Goal: Task Accomplishment & Management: Manage account settings

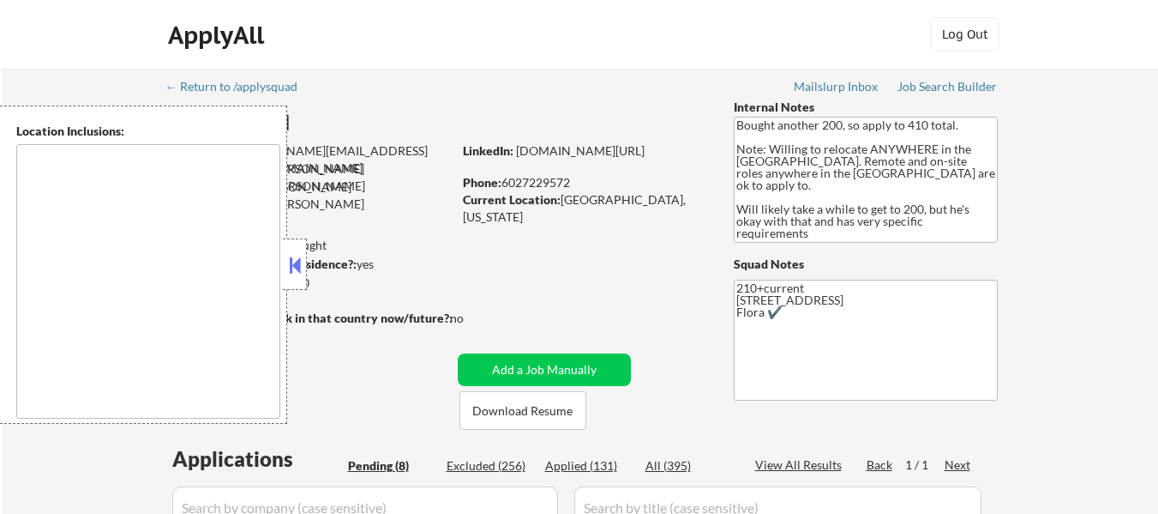
select select ""pending""
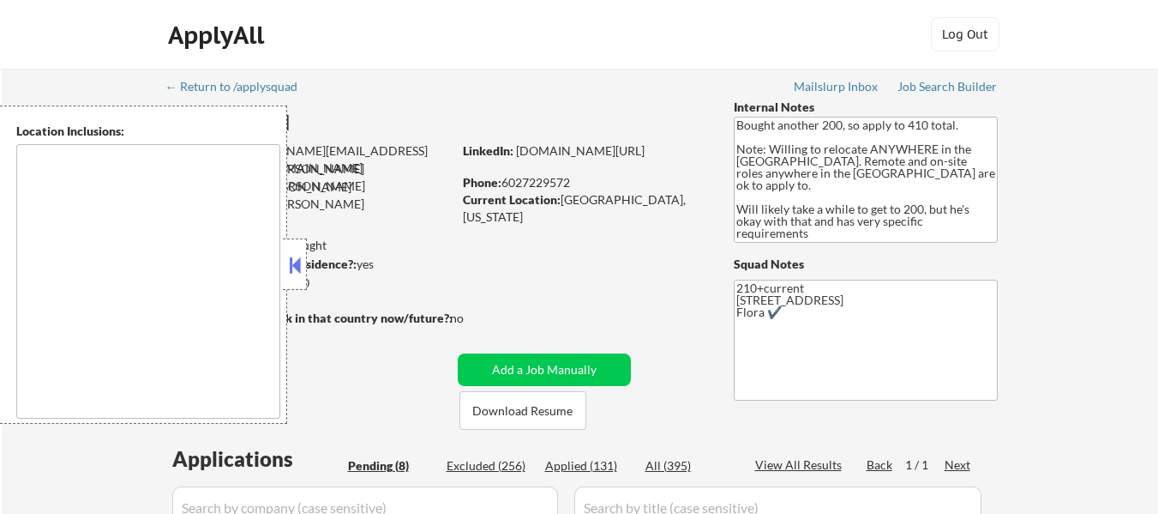
select select ""pending""
click at [301, 261] on button at bounding box center [295, 265] width 19 height 26
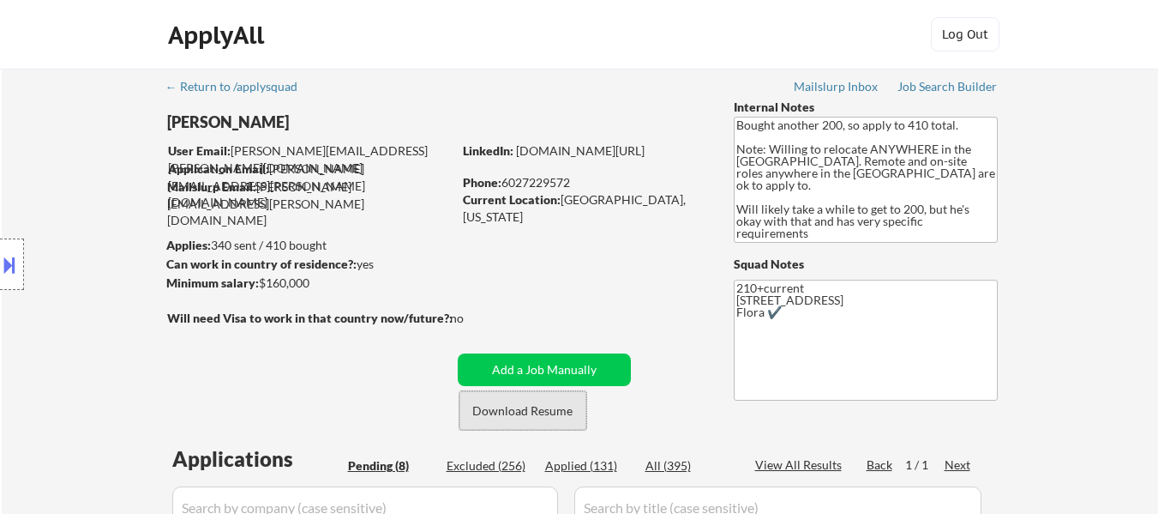
click at [515, 400] on button "Download Resume" at bounding box center [523, 410] width 127 height 39
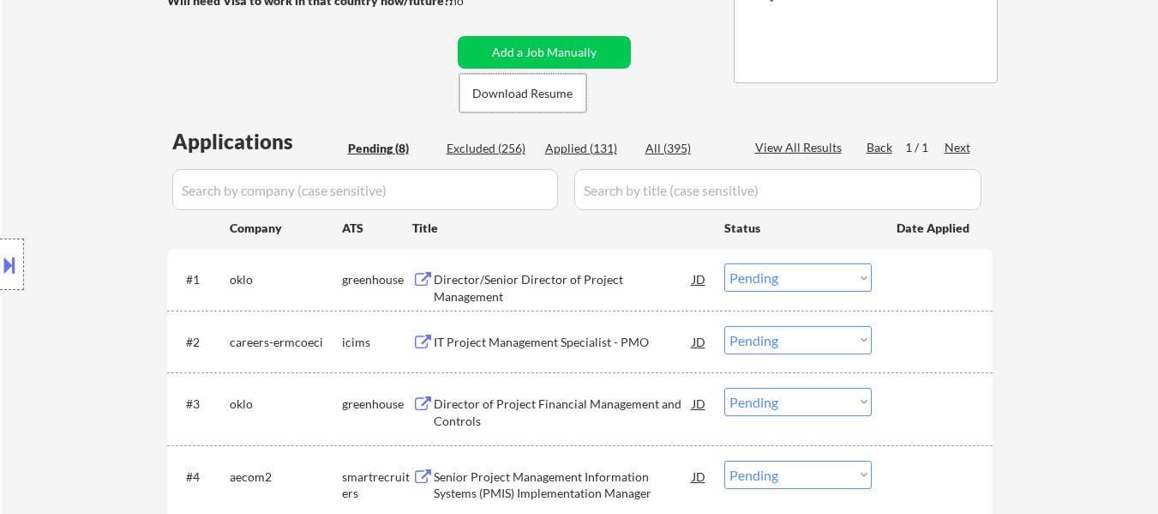
scroll to position [343, 0]
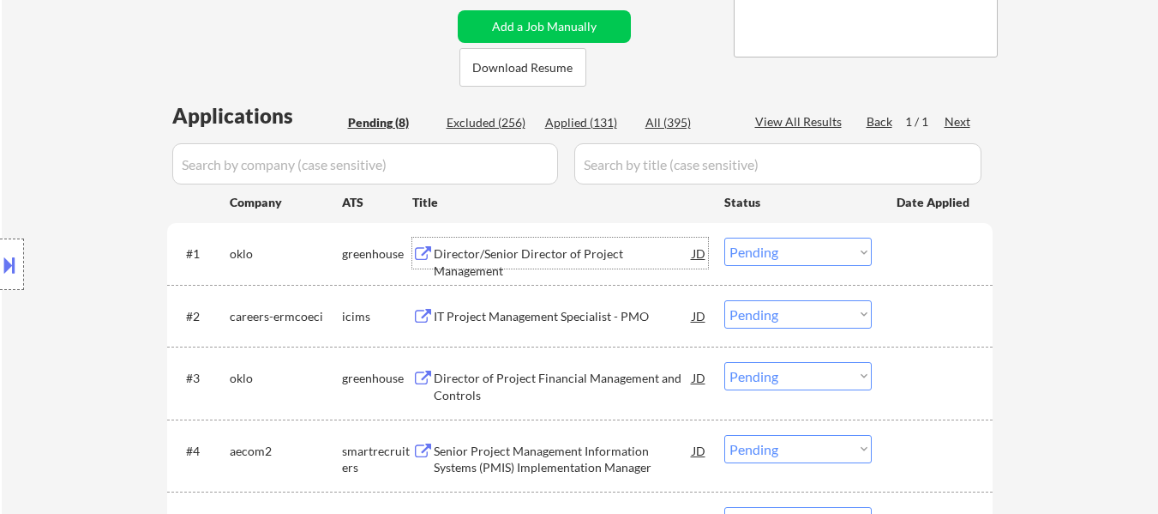
click at [572, 260] on div "Director/Senior Director of Project Management" at bounding box center [563, 261] width 259 height 33
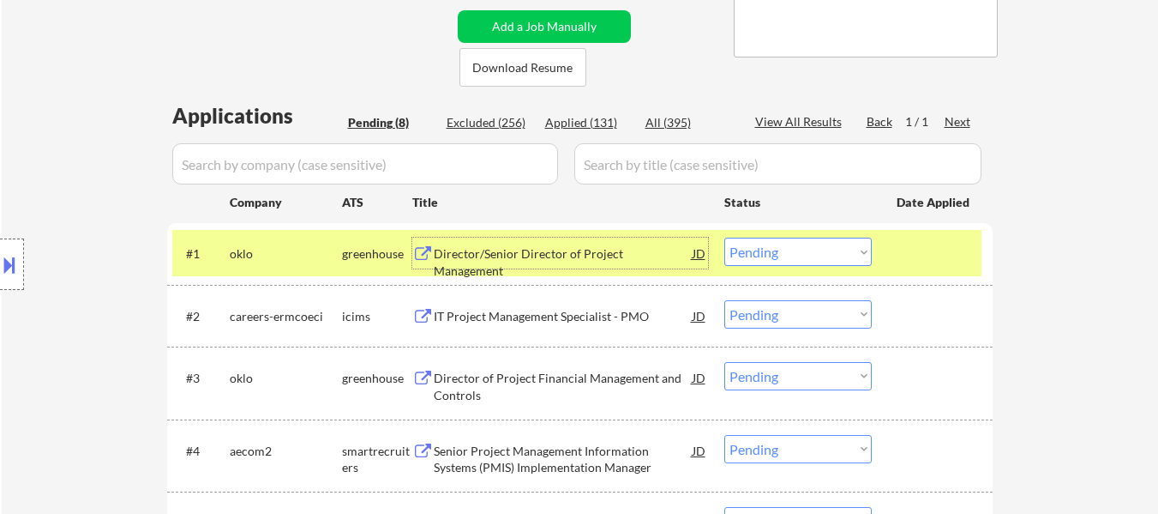
click at [760, 326] on select "Choose an option... Pending Applied Excluded (Questions) Excluded (Expired) Exc…" at bounding box center [798, 314] width 147 height 28
click at [725, 300] on select "Choose an option... Pending Applied Excluded (Questions) Excluded (Expired) Exc…" at bounding box center [798, 314] width 147 height 28
select select ""pending""
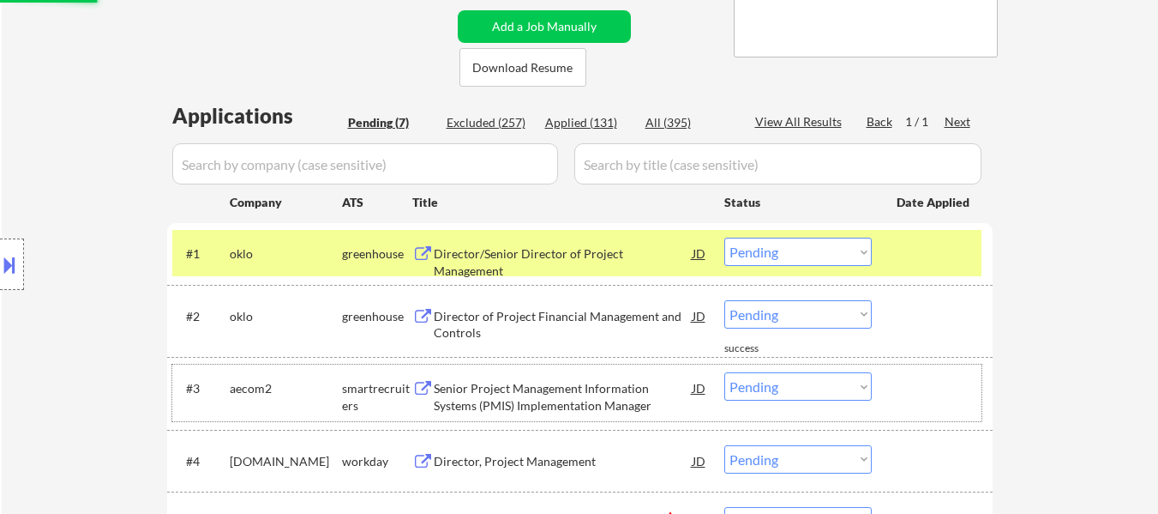
click at [569, 370] on div "#3 aecom2 smartrecruiters Senior Project Management Information Systems (PMIS) …" at bounding box center [576, 392] width 809 height 57
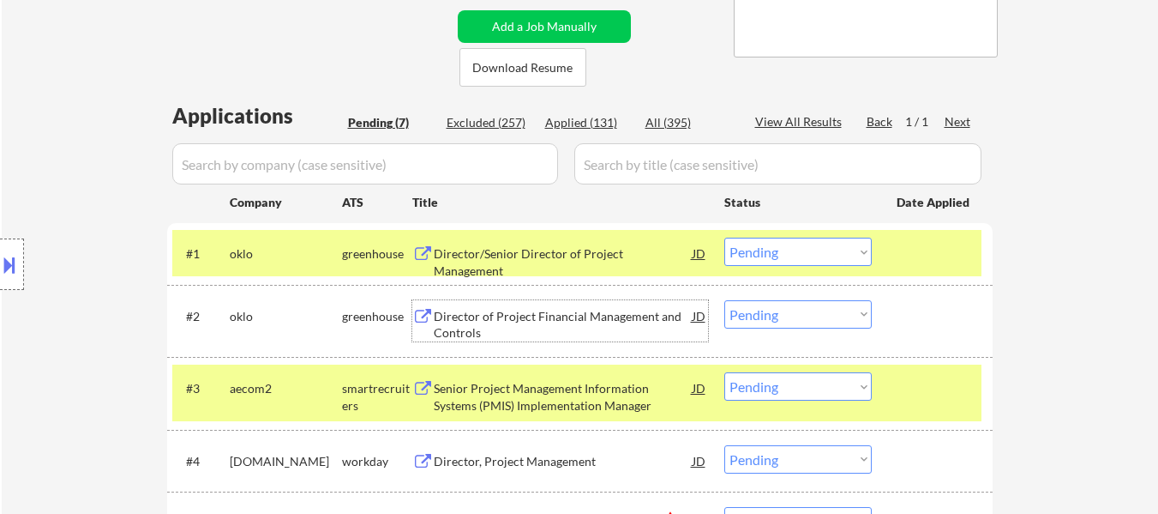
click at [601, 318] on div "Director of Project Financial Management and Controls" at bounding box center [563, 324] width 259 height 33
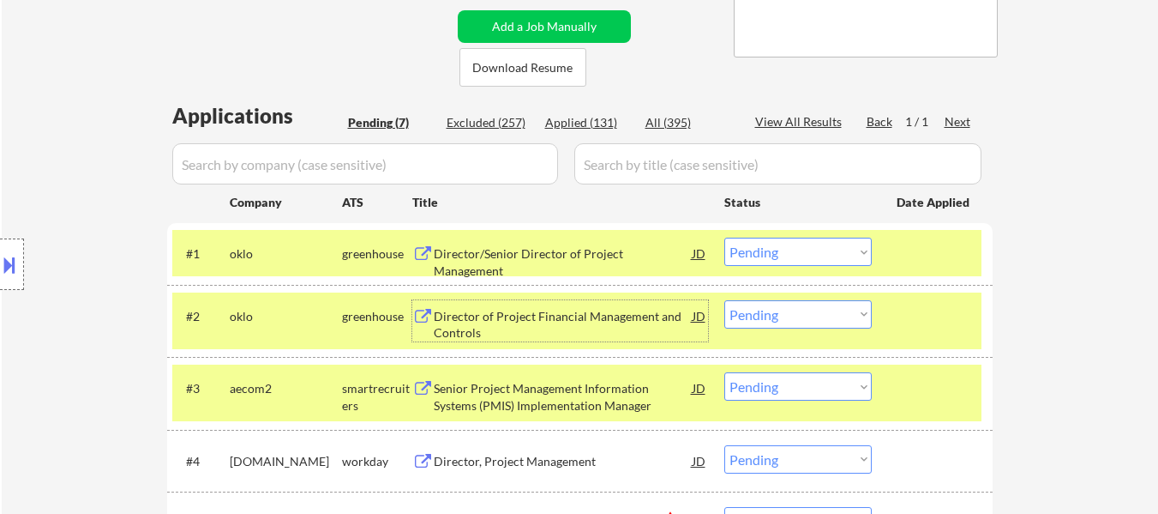
click at [593, 394] on div "Senior Project Management Information Systems (PMIS) Implementation Manager" at bounding box center [563, 396] width 259 height 33
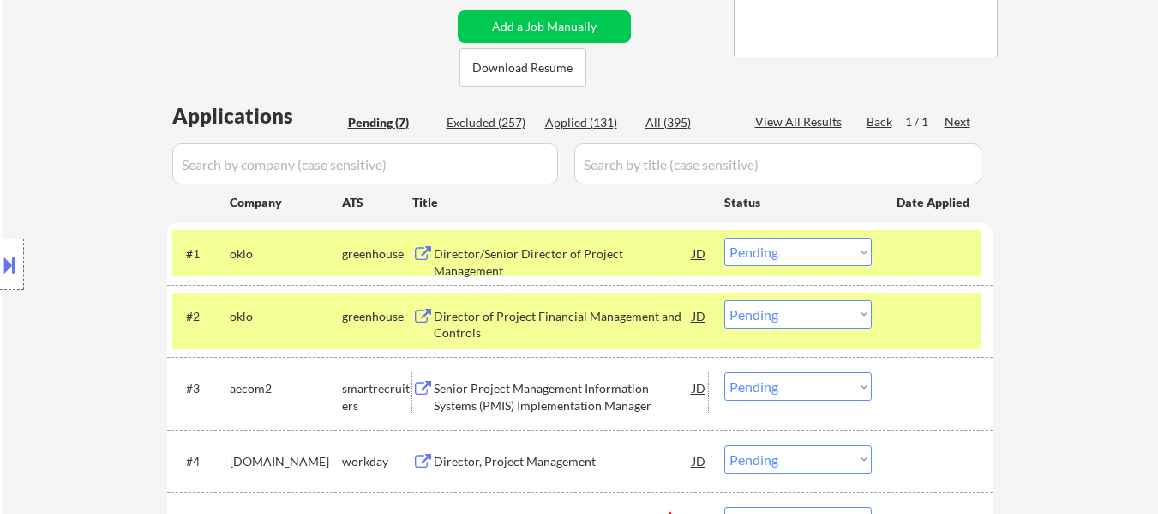
click at [778, 235] on div "#1 [PERSON_NAME] Director/Senior Director of Project Management JD Choose an op…" at bounding box center [576, 253] width 809 height 46
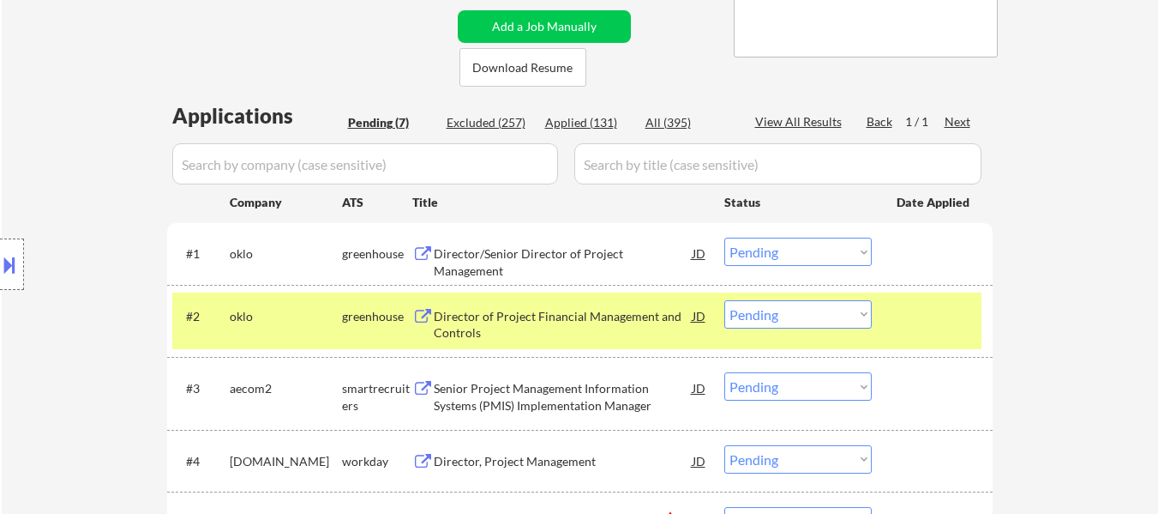
click at [783, 251] on select "Choose an option... Pending Applied Excluded (Questions) Excluded (Expired) Exc…" at bounding box center [798, 252] width 147 height 28
click at [725, 238] on select "Choose an option... Pending Applied Excluded (Questions) Excluded (Expired) Exc…" at bounding box center [798, 252] width 147 height 28
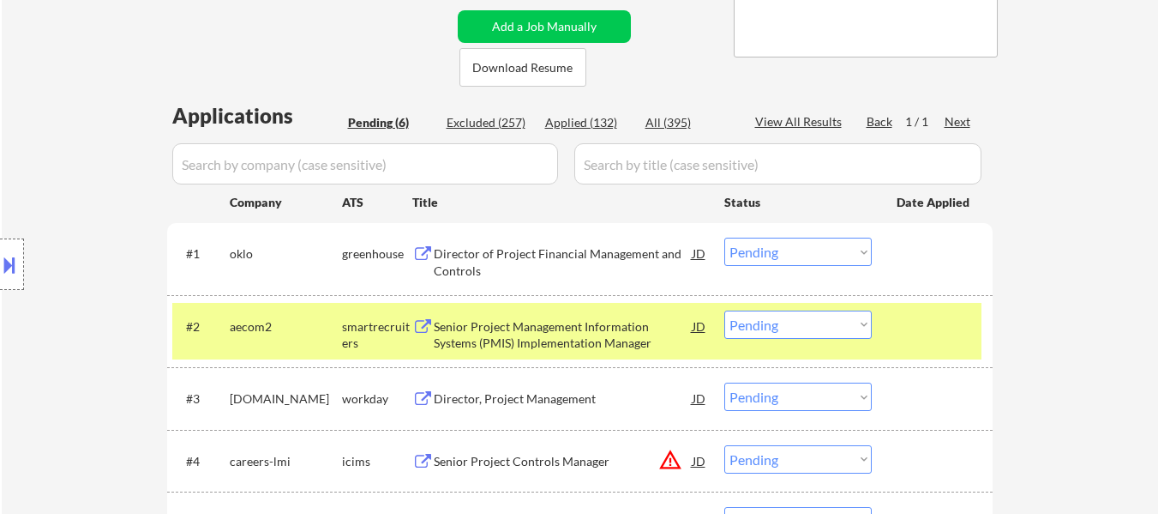
click at [623, 252] on div "Director of Project Financial Management and Controls" at bounding box center [563, 261] width 259 height 33
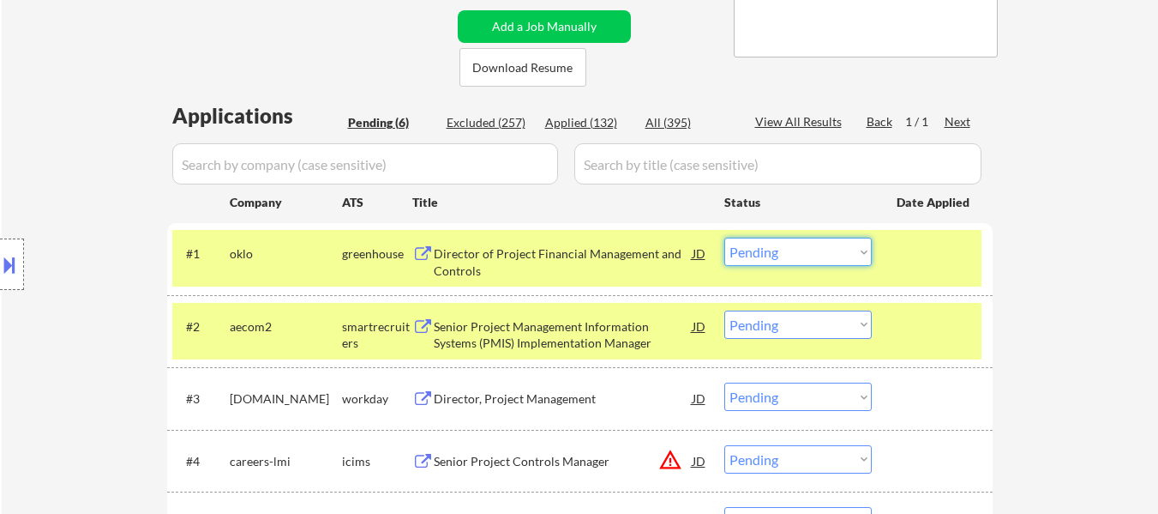
click at [773, 252] on select "Choose an option... Pending Applied Excluded (Questions) Excluded (Expired) Exc…" at bounding box center [798, 252] width 147 height 28
click at [725, 238] on select "Choose an option... Pending Applied Excluded (Questions) Excluded (Expired) Exc…" at bounding box center [798, 252] width 147 height 28
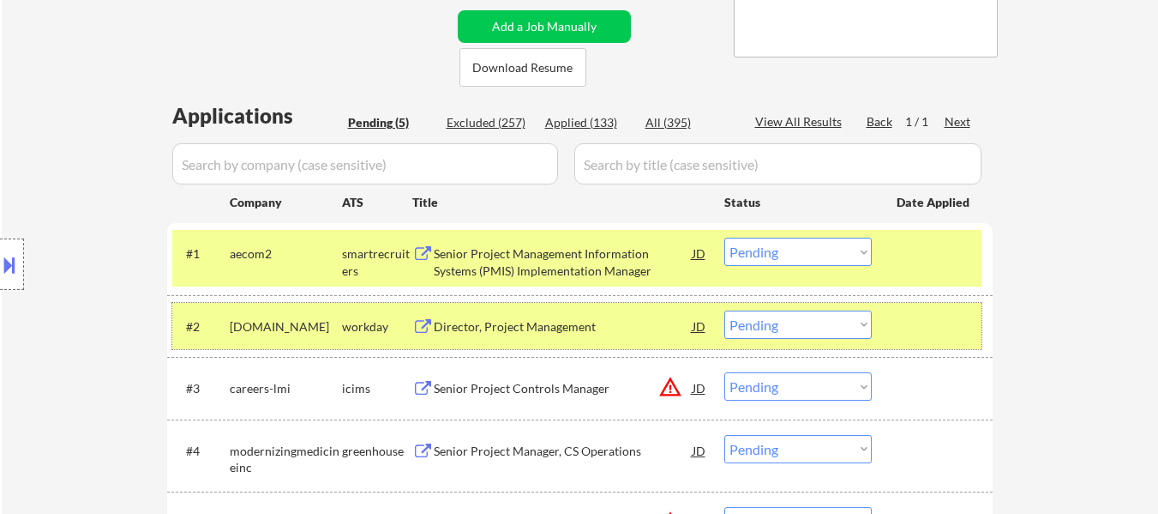
click at [926, 330] on div at bounding box center [934, 325] width 75 height 31
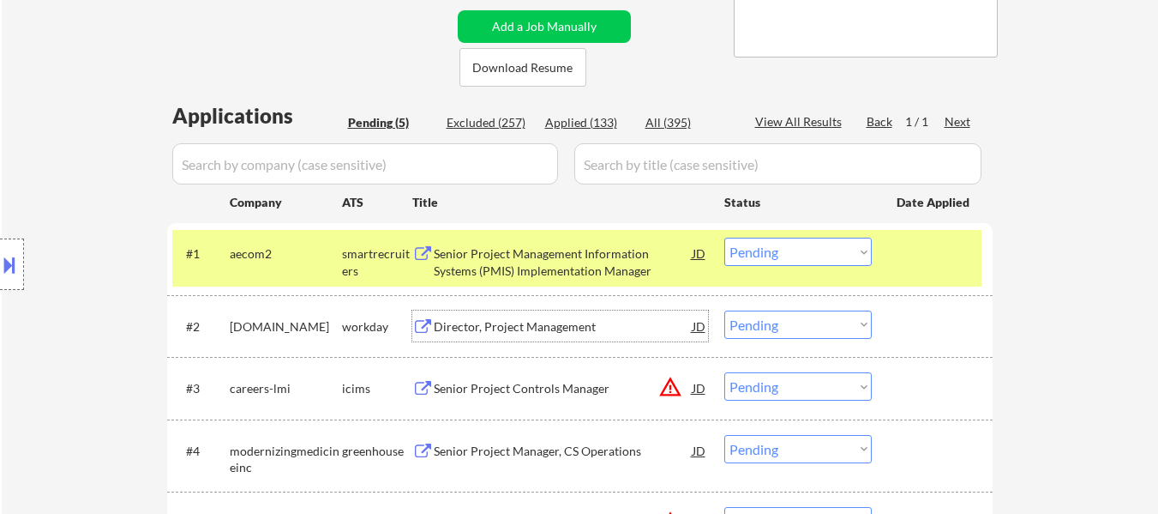
click at [585, 326] on div "Director, Project Management" at bounding box center [563, 326] width 259 height 17
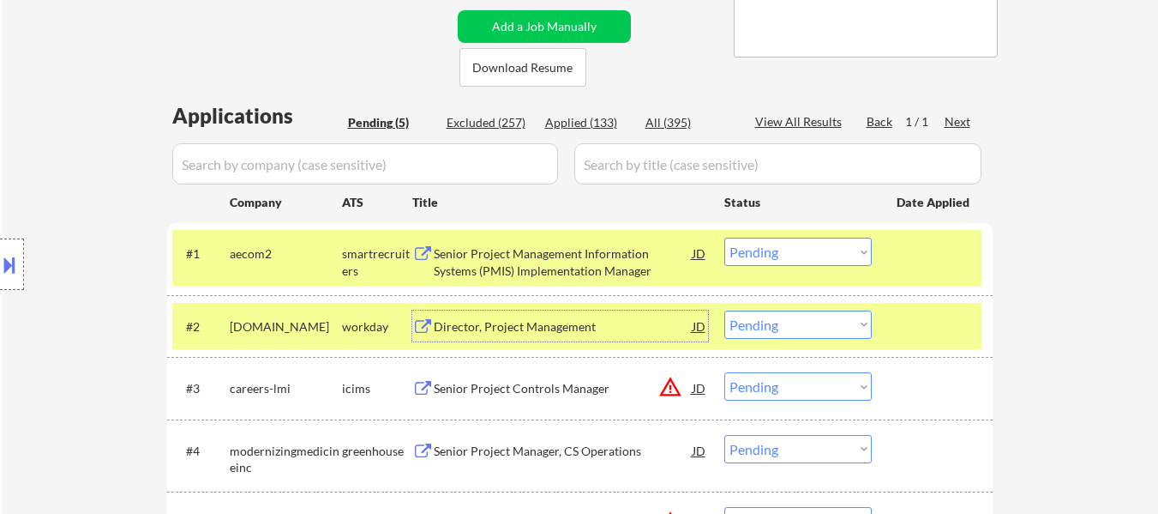
click at [768, 256] on select "Choose an option... Pending Applied Excluded (Questions) Excluded (Expired) Exc…" at bounding box center [798, 252] width 147 height 28
click at [725, 238] on select "Choose an option... Pending Applied Excluded (Questions) Excluded (Expired) Exc…" at bounding box center [798, 252] width 147 height 28
select select ""pending""
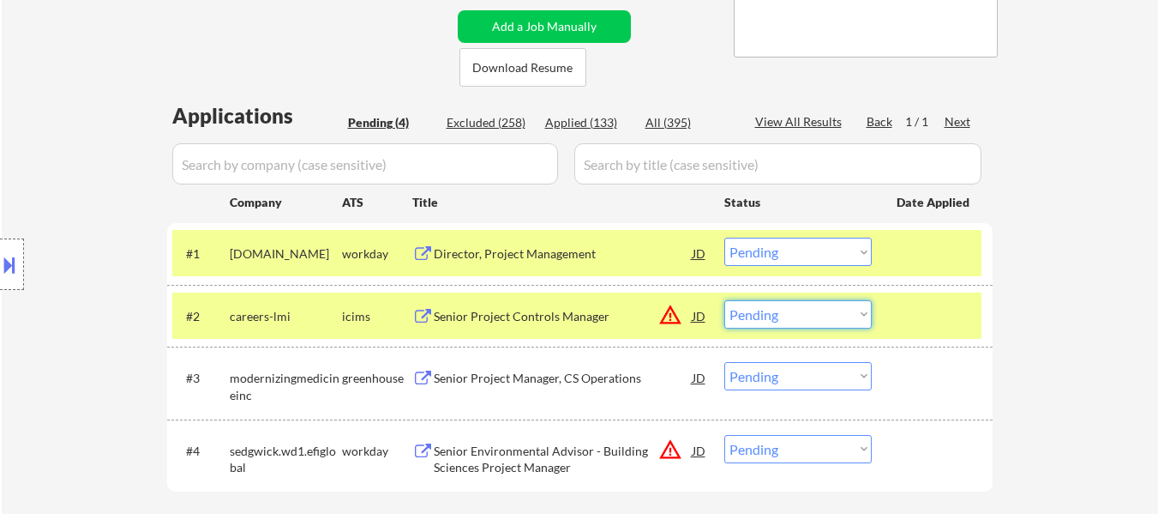
click at [791, 314] on select "Choose an option... Pending Applied Excluded (Questions) Excluded (Expired) Exc…" at bounding box center [798, 314] width 147 height 28
click at [725, 300] on select "Choose an option... Pending Applied Excluded (Questions) Excluded (Expired) Exc…" at bounding box center [798, 314] width 147 height 28
click at [536, 382] on div "Senior Project Manager, CS Operations" at bounding box center [563, 378] width 259 height 17
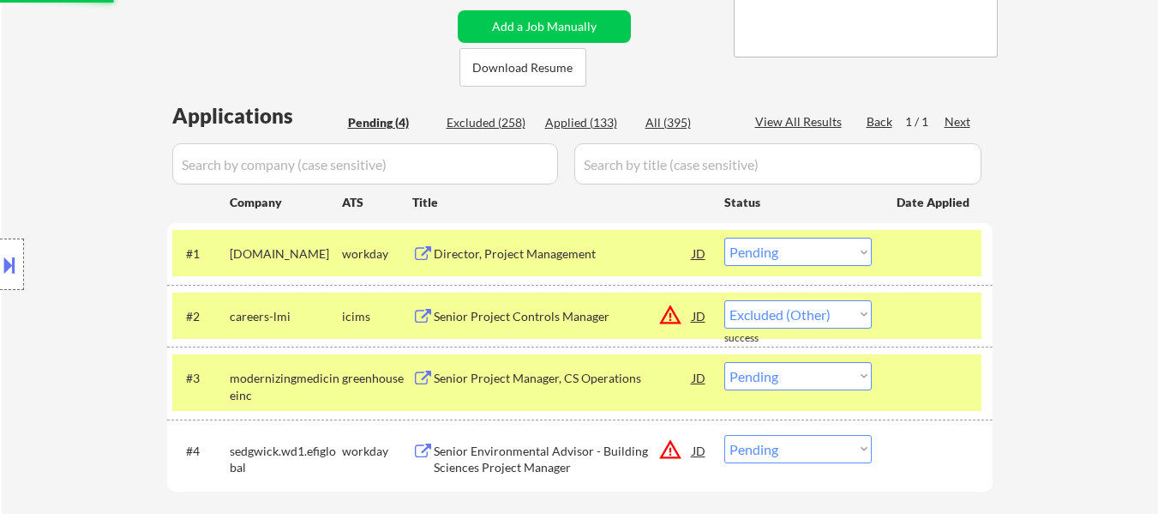
select select ""pending""
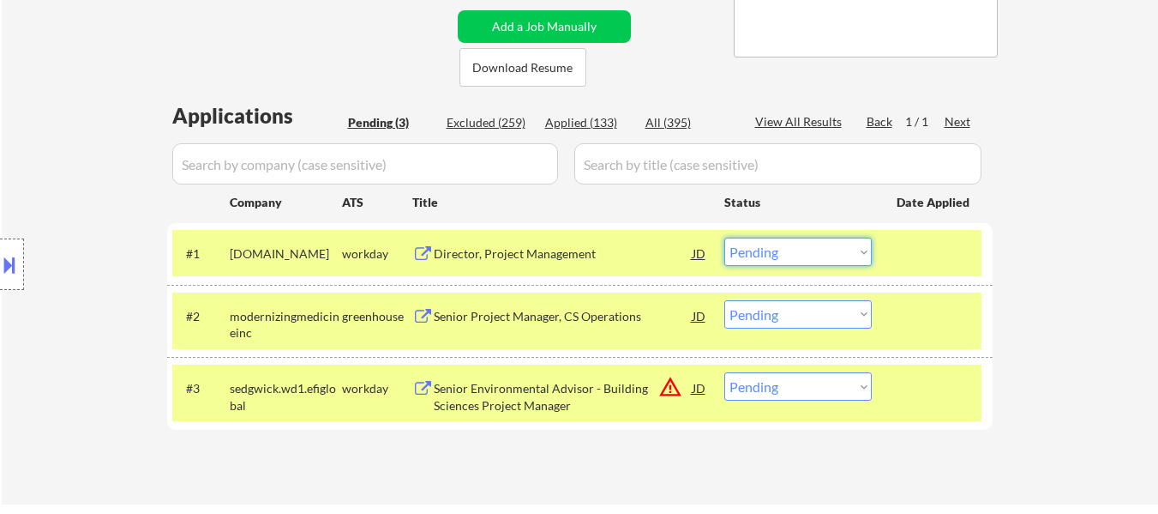
click at [812, 255] on select "Choose an option... Pending Applied Excluded (Questions) Excluded (Expired) Exc…" at bounding box center [798, 252] width 147 height 28
click at [725, 238] on select "Choose an option... Pending Applied Excluded (Questions) Excluded (Expired) Exc…" at bounding box center [798, 252] width 147 height 28
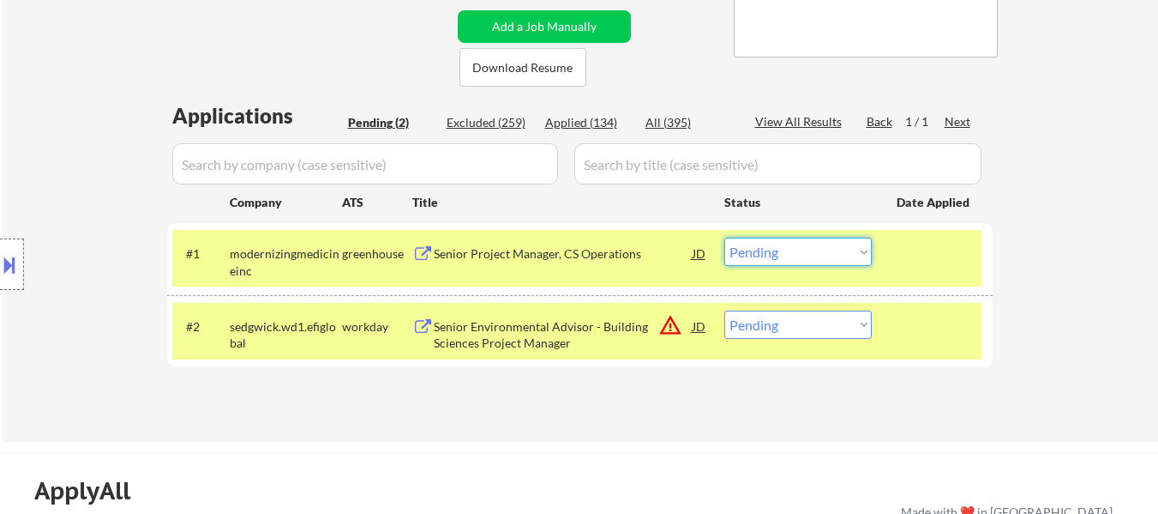
click at [791, 254] on select "Choose an option... Pending Applied Excluded (Questions) Excluded (Expired) Exc…" at bounding box center [798, 252] width 147 height 28
click at [725, 238] on select "Choose an option... Pending Applied Excluded (Questions) Excluded (Expired) Exc…" at bounding box center [798, 252] width 147 height 28
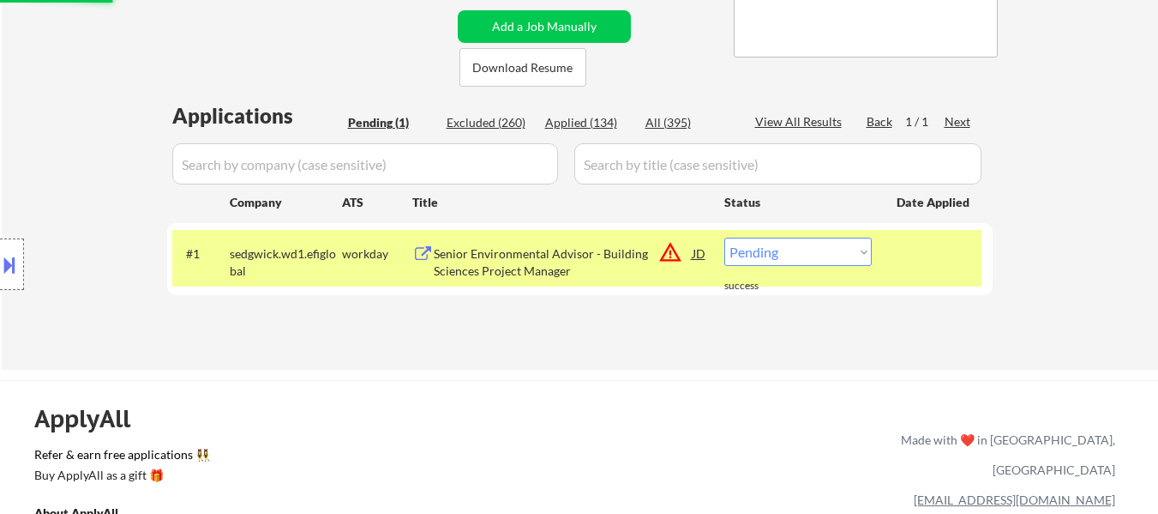
click at [602, 256] on div "Senior Environmental Advisor - Building Sciences Project Manager" at bounding box center [563, 261] width 259 height 33
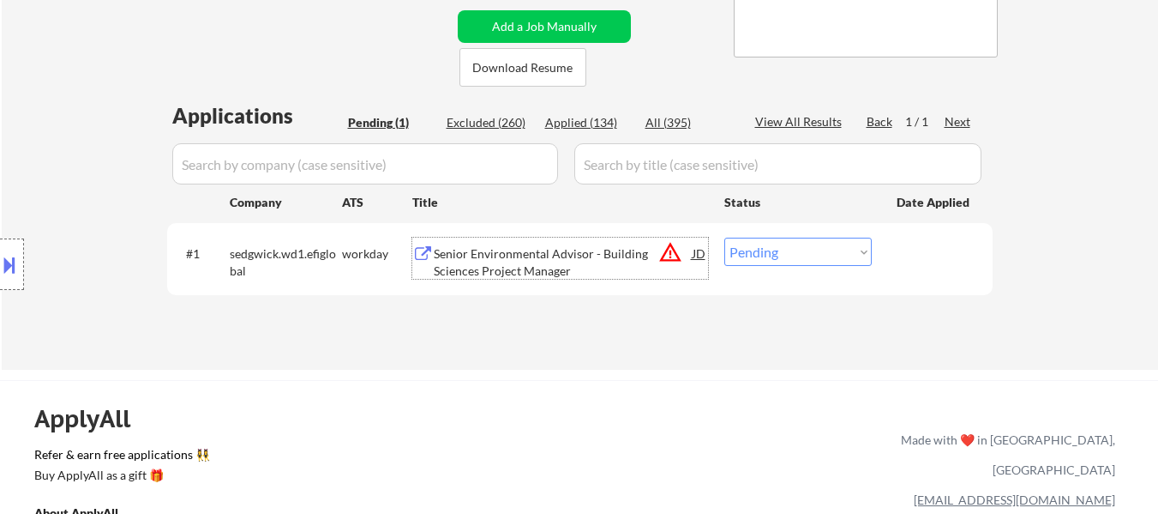
click at [749, 259] on select "Choose an option... Pending Applied Excluded (Questions) Excluded (Expired) Exc…" at bounding box center [798, 252] width 147 height 28
select select ""excluded__bad_match_""
click at [725, 238] on select "Choose an option... Pending Applied Excluded (Questions) Excluded (Expired) Exc…" at bounding box center [798, 252] width 147 height 28
